Goal: Download file/media

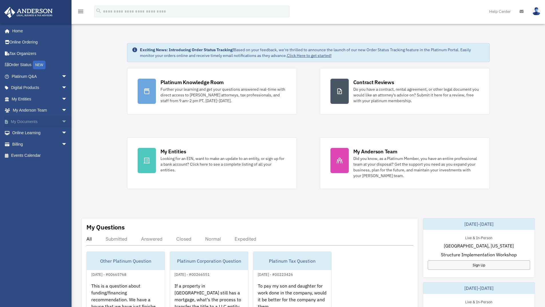
click at [47, 126] on link "My Documents arrow_drop_down" at bounding box center [40, 121] width 72 height 11
click at [62, 123] on span "arrow_drop_down" at bounding box center [67, 122] width 11 height 12
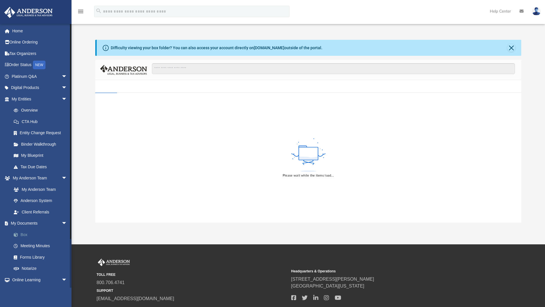
click at [34, 233] on link "Box" at bounding box center [42, 234] width 68 height 11
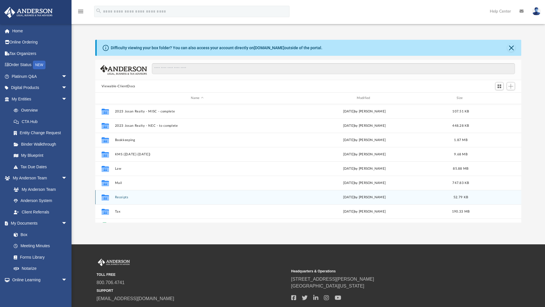
scroll to position [126, 422]
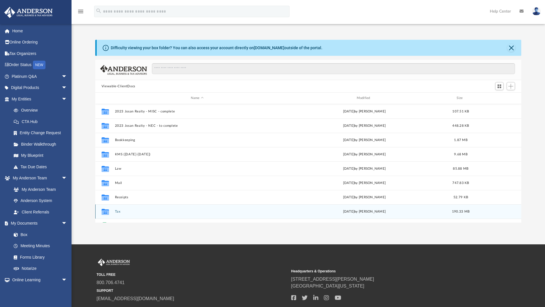
click at [122, 211] on button "Tax" at bounding box center [197, 212] width 165 height 4
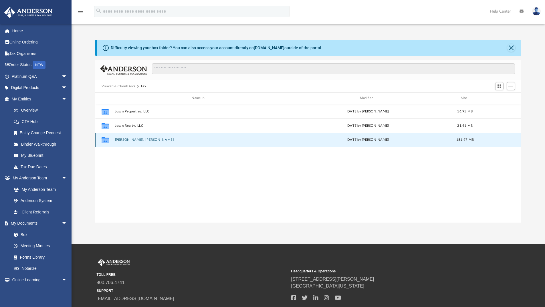
click at [126, 140] on button "Llamas, Jose Santos" at bounding box center [198, 140] width 167 height 4
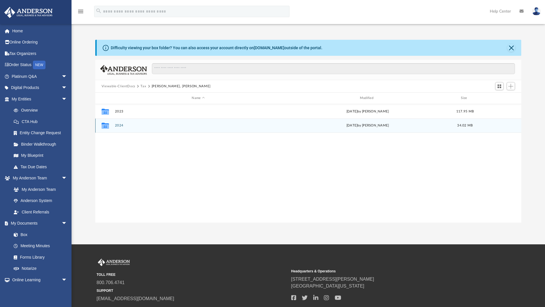
click at [118, 124] on button "2024" at bounding box center [198, 126] width 167 height 4
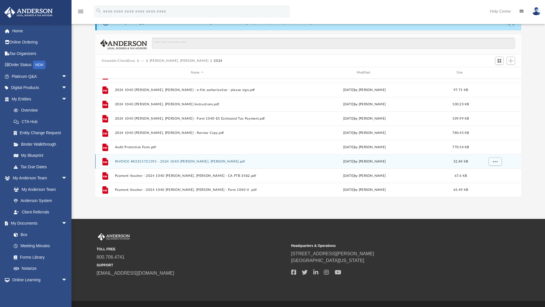
scroll to position [38, 0]
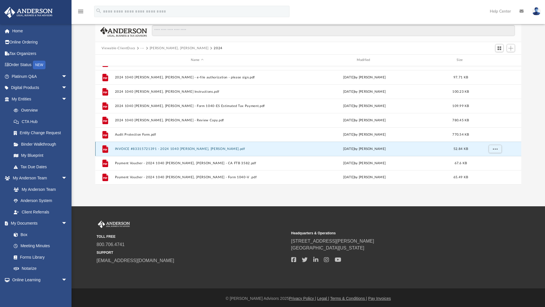
click at [197, 149] on button "INVOICE #83315721391 - 2024 1040 Llamas, Jose Santos.pdf" at bounding box center [197, 149] width 165 height 4
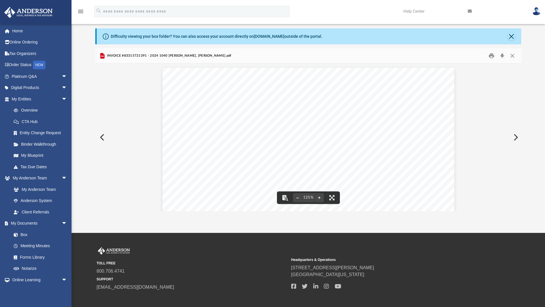
scroll to position [0, 0]
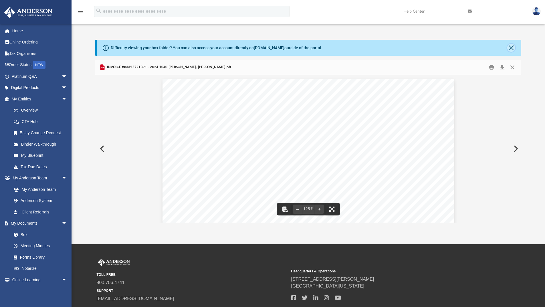
click at [513, 47] on button "Close" at bounding box center [511, 48] width 8 height 8
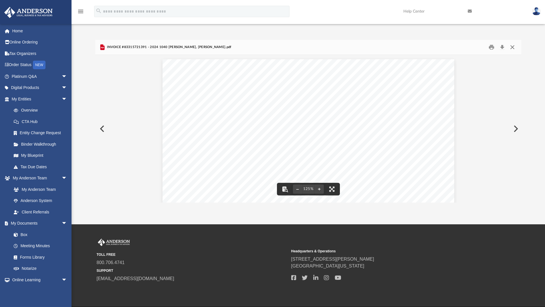
click at [515, 49] on button "Close" at bounding box center [512, 47] width 10 height 9
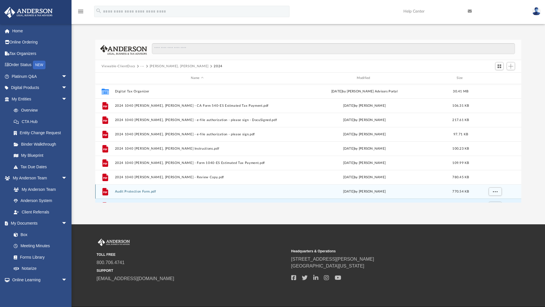
scroll to position [39, 0]
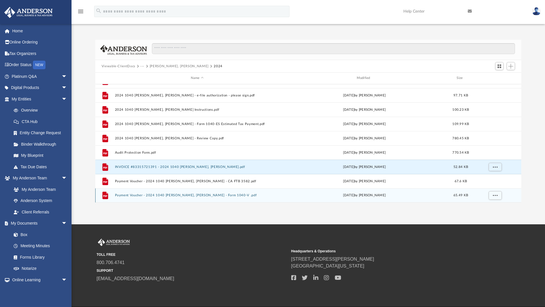
click at [186, 196] on button "Payment Voucher - 2024 1040 Llamas, Jose Santos - Form 1040-V .pdf" at bounding box center [197, 195] width 165 height 4
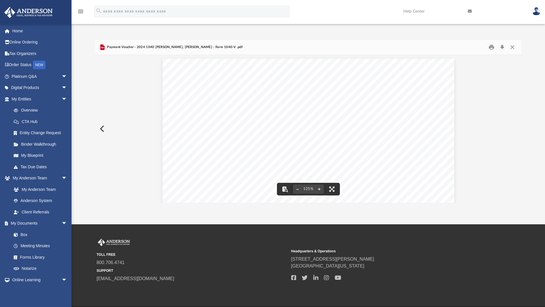
scroll to position [0, 0]
click at [514, 49] on button "Close" at bounding box center [512, 47] width 10 height 9
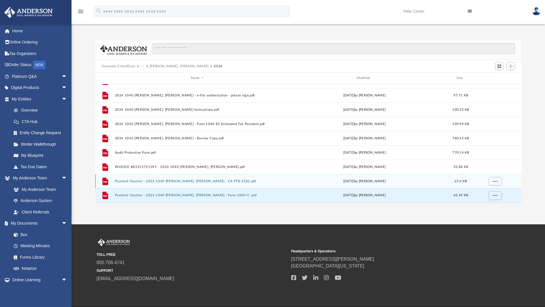
click at [174, 181] on button "Payment Voucher - 2024 1040 Llamas, Jose Santos - CA FTB 3582.pdf" at bounding box center [197, 181] width 165 height 4
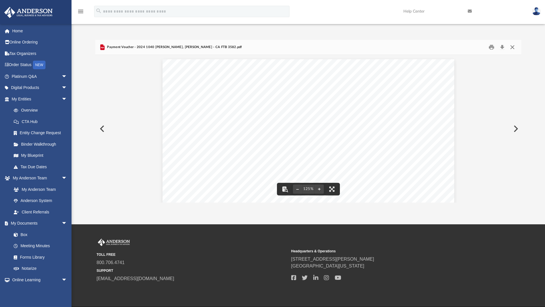
click at [513, 48] on button "Close" at bounding box center [512, 47] width 10 height 9
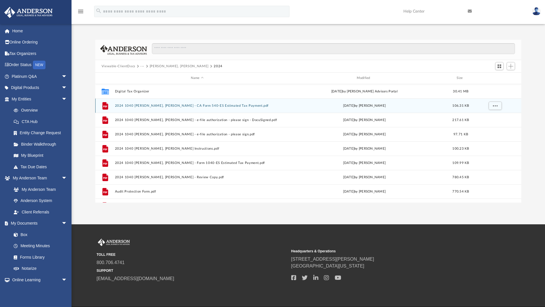
click at [222, 108] on button "2024 1040 Llamas, Jose Santos - CA Form 540-ES Estimated Tax Payment.pdf" at bounding box center [197, 106] width 165 height 4
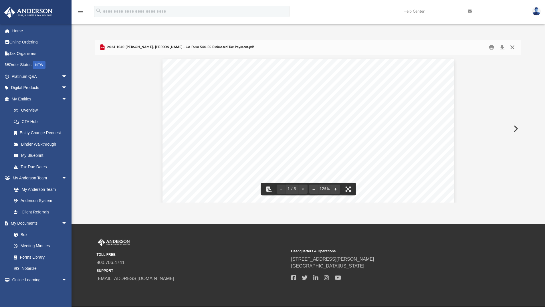
click at [513, 48] on button "Close" at bounding box center [512, 47] width 10 height 9
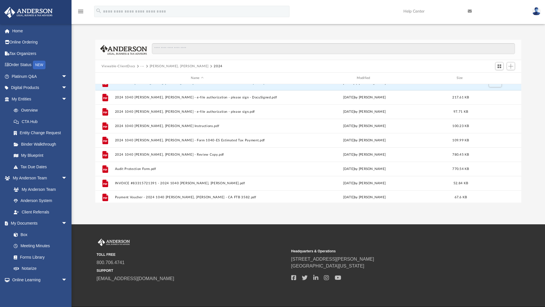
scroll to position [39, 0]
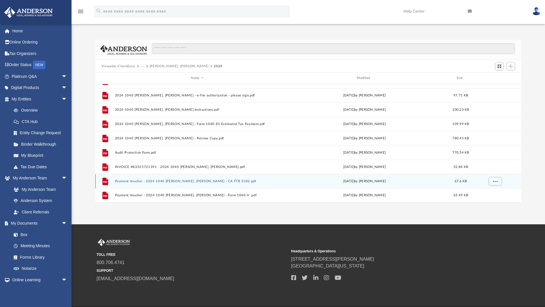
click at [181, 183] on button "Payment Voucher - 2024 1040 Llamas, Jose Santos - CA FTB 3582.pdf" at bounding box center [197, 181] width 165 height 4
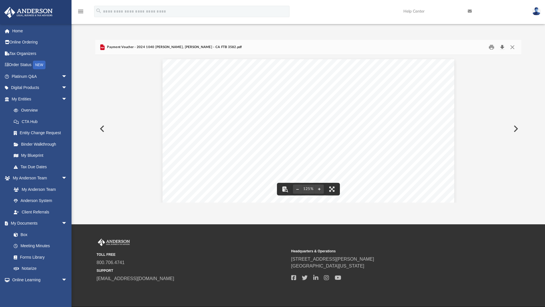
click at [504, 47] on button "Download" at bounding box center [502, 47] width 10 height 9
click at [512, 46] on button "Close" at bounding box center [512, 47] width 10 height 9
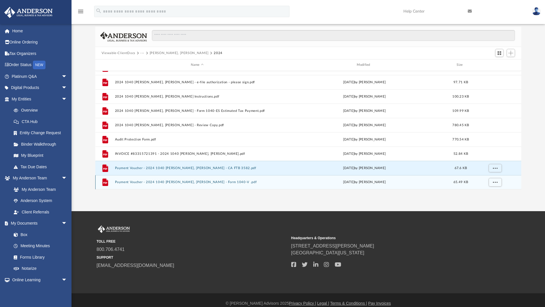
scroll to position [20, 0]
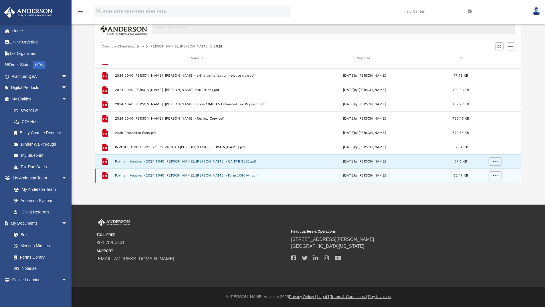
click at [204, 174] on button "Payment Voucher - 2024 1040 Llamas, Jose Santos - Form 1040-V .pdf" at bounding box center [197, 176] width 165 height 4
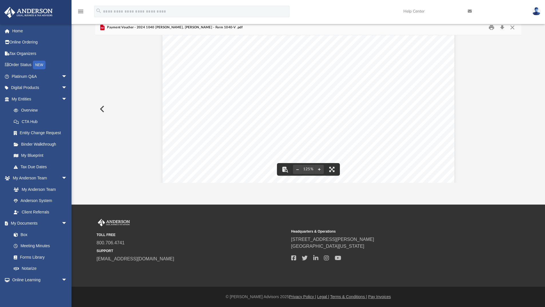
scroll to position [239, 0]
click at [502, 29] on button "Download" at bounding box center [502, 27] width 10 height 9
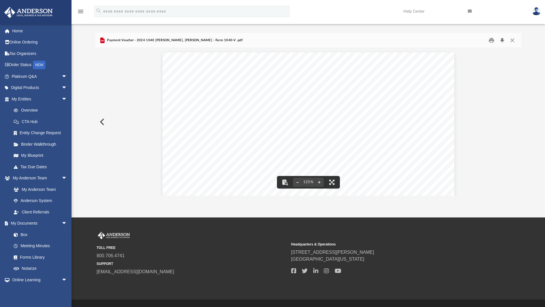
scroll to position [0, 0]
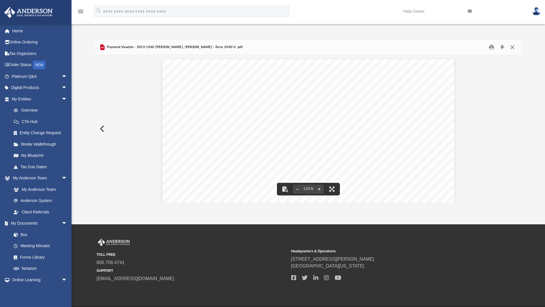
click at [513, 49] on button "Close" at bounding box center [512, 47] width 10 height 9
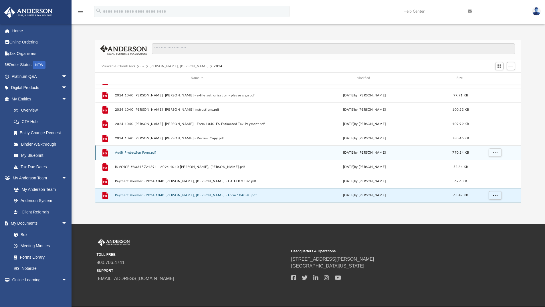
scroll to position [1, 0]
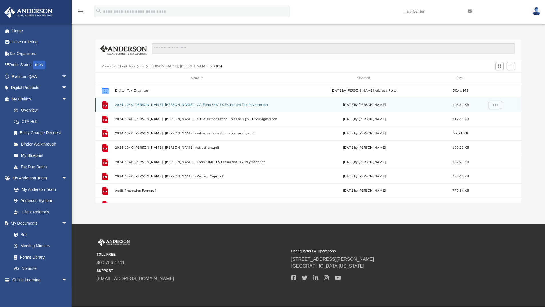
click at [220, 105] on button "2024 1040 Llamas, Jose Santos - CA Form 540-ES Estimated Tax Payment.pdf" at bounding box center [197, 105] width 165 height 4
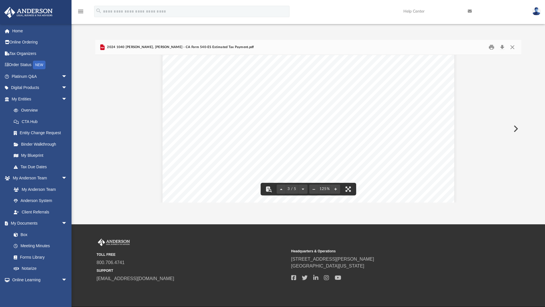
scroll to position [725, 0]
click at [512, 46] on button "Close" at bounding box center [512, 47] width 10 height 9
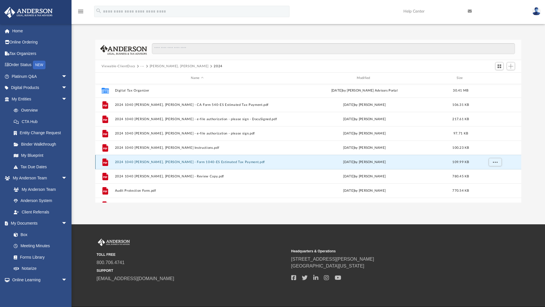
click at [193, 163] on button "2024 1040 Llamas, Jose Santos - Form 1040-ES Estimated Tax Payment.pdf" at bounding box center [197, 162] width 165 height 4
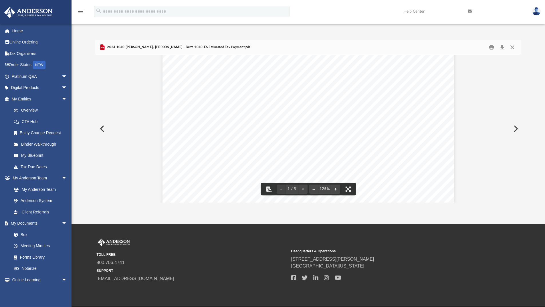
scroll to position [0, 0]
click at [513, 45] on button "Close" at bounding box center [512, 47] width 10 height 9
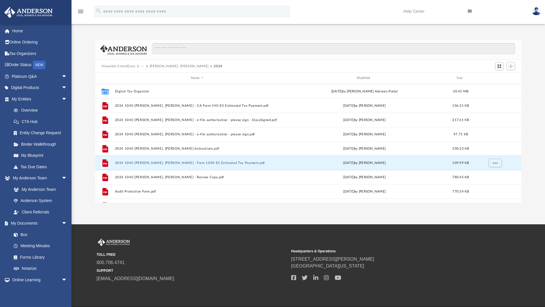
click at [170, 64] on button "Llamas, Jose Santos" at bounding box center [179, 66] width 59 height 5
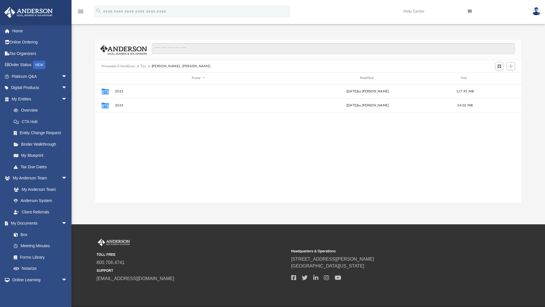
click at [145, 66] on button "Tax" at bounding box center [143, 66] width 6 height 5
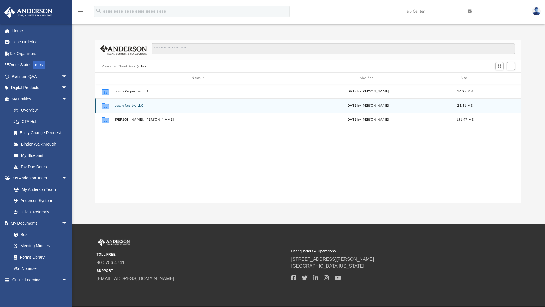
click at [136, 105] on button "Josan Realty, LLC" at bounding box center [198, 106] width 167 height 4
click at [120, 105] on button "2024" at bounding box center [198, 106] width 167 height 4
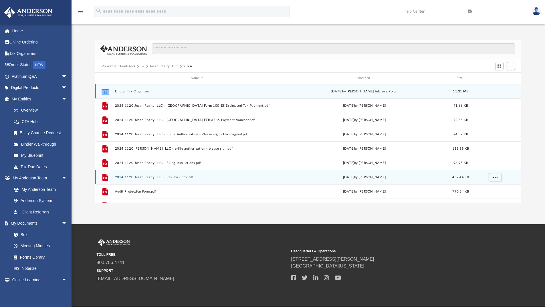
scroll to position [10, 0]
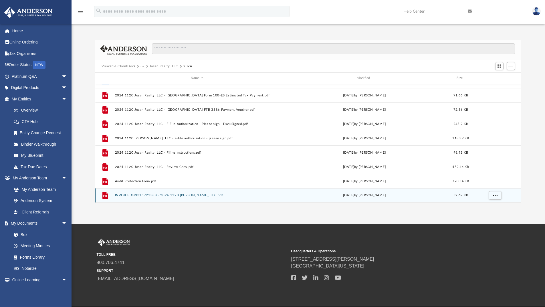
click at [189, 193] on div "File INVOICE #83315721388 - 2024 1120 Josan Realty, LLC.pdf Fri Sep 26 2025 by …" at bounding box center [308, 195] width 426 height 14
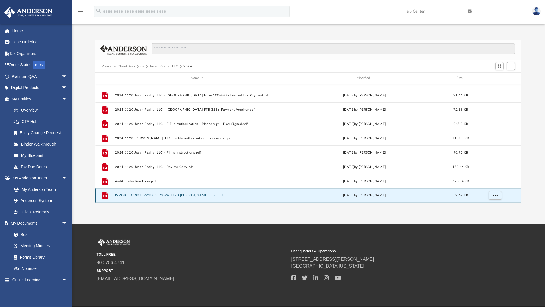
click at [189, 194] on button "INVOICE #83315721388 - 2024 1120 Josan Realty, LLC.pdf" at bounding box center [197, 195] width 165 height 4
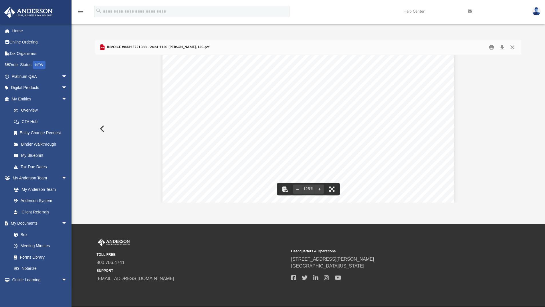
scroll to position [114, 0]
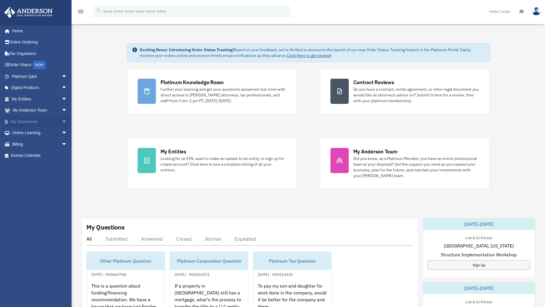
click at [50, 122] on link "My Documents arrow_drop_down" at bounding box center [40, 121] width 72 height 11
click at [62, 122] on span "arrow_drop_down" at bounding box center [67, 122] width 11 height 12
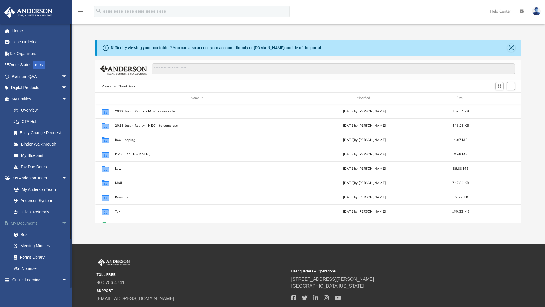
scroll to position [126, 422]
click at [27, 235] on link "Box" at bounding box center [42, 234] width 68 height 11
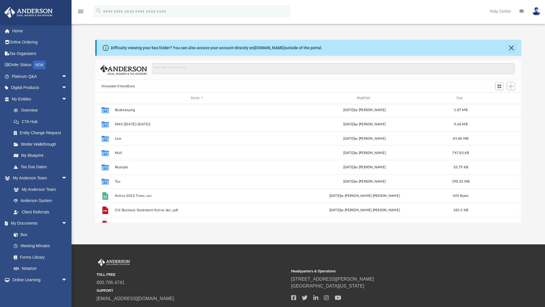
scroll to position [38, 0]
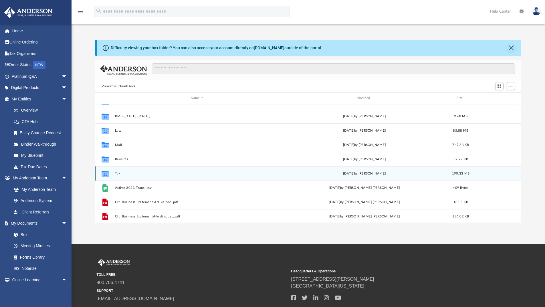
click at [120, 173] on button "Tax" at bounding box center [197, 174] width 165 height 4
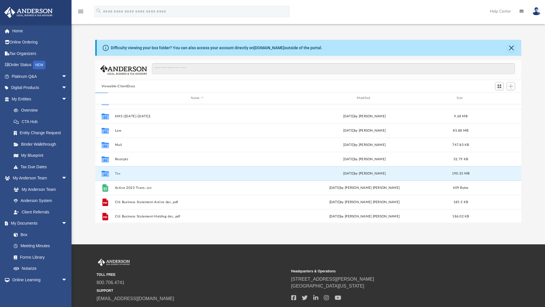
scroll to position [0, 0]
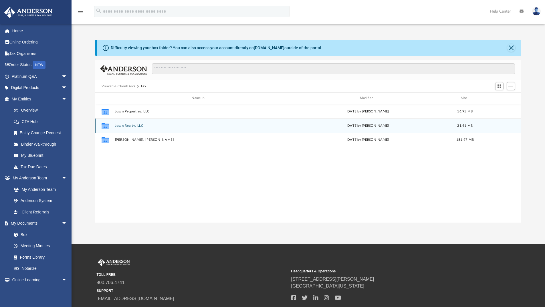
click at [124, 125] on button "Josan Realty, LLC" at bounding box center [198, 126] width 167 height 4
click at [121, 126] on button "2024" at bounding box center [198, 126] width 167 height 4
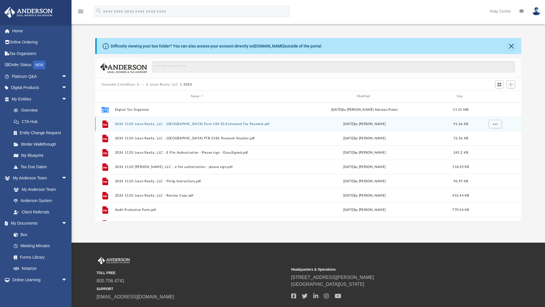
click at [226, 124] on button "2024 1120 Josan Realty, LLC - CA Form 100-ES Estimated Tax Payment.pdf" at bounding box center [197, 124] width 165 height 4
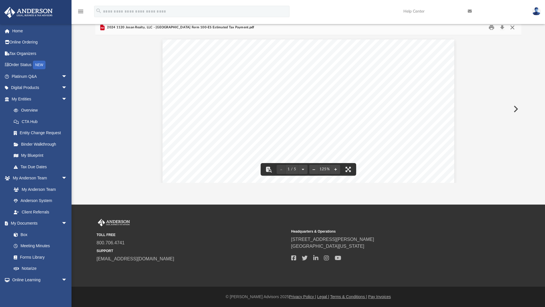
drag, startPoint x: 511, startPoint y: 27, endPoint x: 515, endPoint y: 39, distance: 12.4
click at [511, 27] on button "Close" at bounding box center [512, 27] width 10 height 9
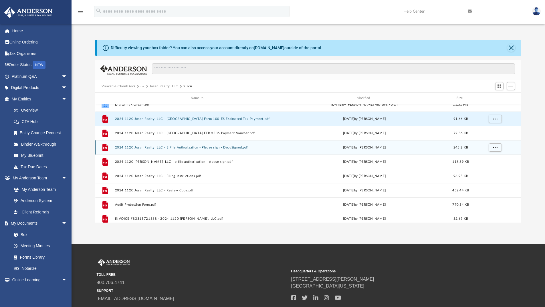
scroll to position [10, 0]
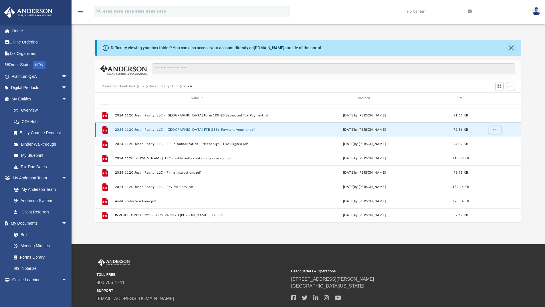
click at [212, 130] on button "2024 1120 Josan Realty, LLC - CA FTB 3586 Payment Voucher.pdf" at bounding box center [197, 130] width 165 height 4
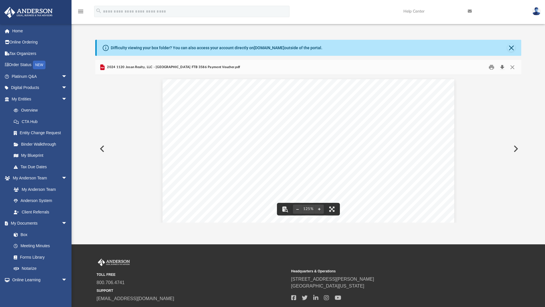
click at [503, 68] on button "Download" at bounding box center [502, 67] width 10 height 9
click at [537, 103] on div "Difficulty viewing your box folder? You can also access your account directly o…" at bounding box center [308, 131] width 473 height 183
click at [513, 66] on button "Close" at bounding box center [512, 67] width 10 height 9
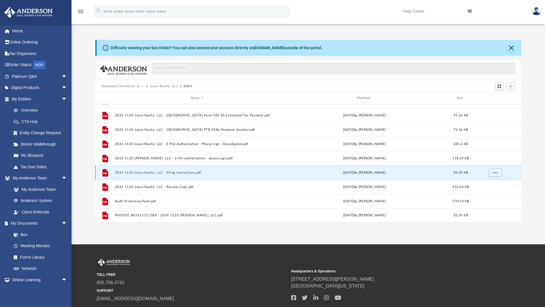
click at [182, 173] on button "2024 1120 Josan Realty, LLC - Filing Instructions.pdf" at bounding box center [197, 173] width 165 height 4
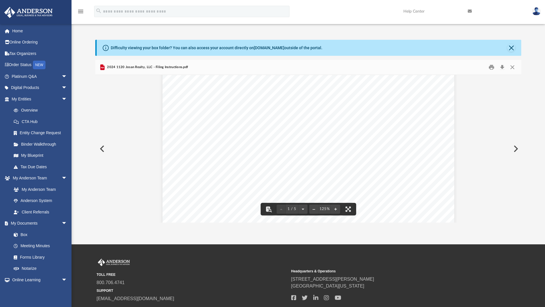
scroll to position [181, 0]
click at [511, 68] on button "Close" at bounding box center [512, 67] width 10 height 9
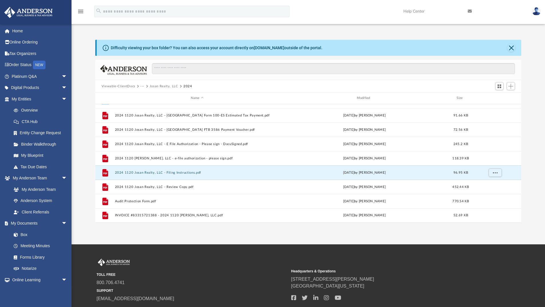
click at [137, 84] on span "Viewable-ClientDocs" at bounding box center [121, 86] width 39 height 5
click at [163, 86] on button "Josan Realty, LLC" at bounding box center [164, 86] width 29 height 5
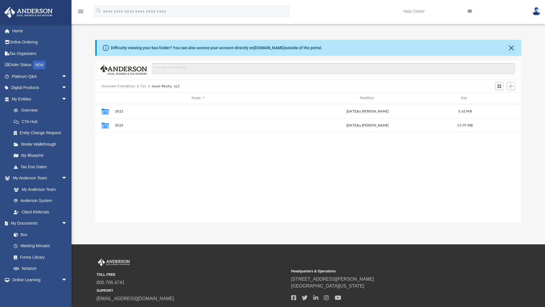
click at [143, 86] on button "Tax" at bounding box center [143, 86] width 6 height 5
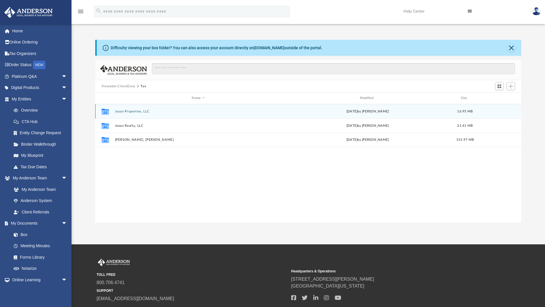
click at [130, 111] on button "Josan Properties, LLC" at bounding box center [198, 112] width 167 height 4
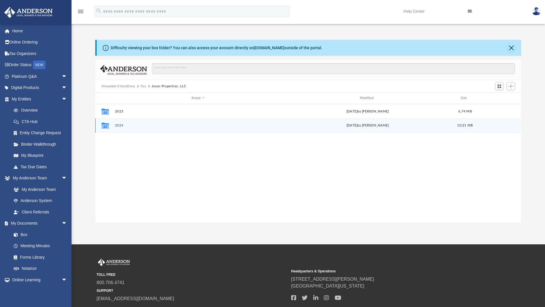
click at [120, 124] on button "2024" at bounding box center [198, 126] width 167 height 4
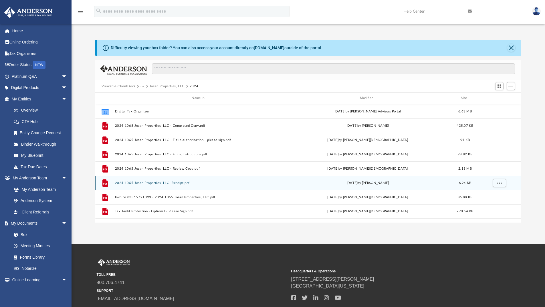
click at [178, 183] on button "2024 1065 Josan Properties, LLC- Receipt.pdf" at bounding box center [198, 183] width 167 height 4
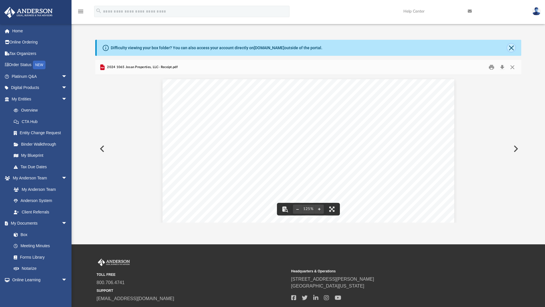
click at [512, 50] on button "Close" at bounding box center [511, 48] width 8 height 8
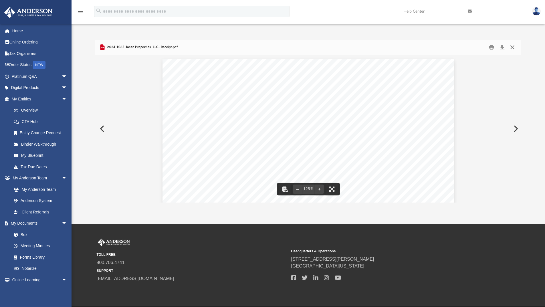
click at [514, 49] on button "Close" at bounding box center [512, 47] width 10 height 9
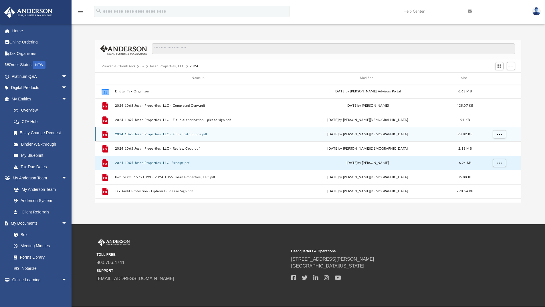
click at [192, 134] on button "2024 1065 Josan Properties, LLC - Filing Instructions.pdf" at bounding box center [198, 134] width 167 height 4
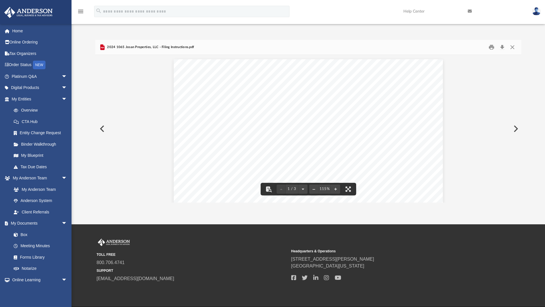
scroll to position [5, 5]
